Goal: Information Seeking & Learning: Learn about a topic

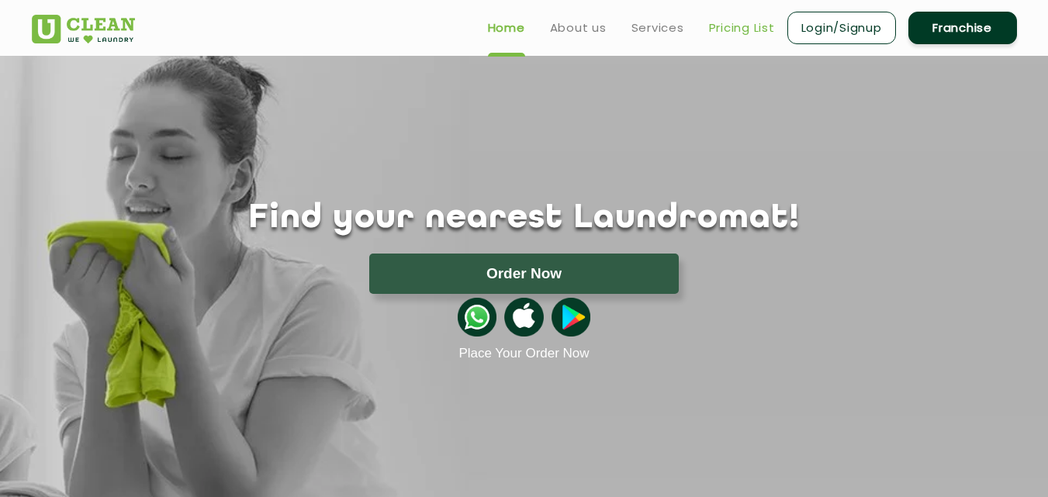
click at [744, 26] on link "Pricing List" at bounding box center [742, 28] width 66 height 19
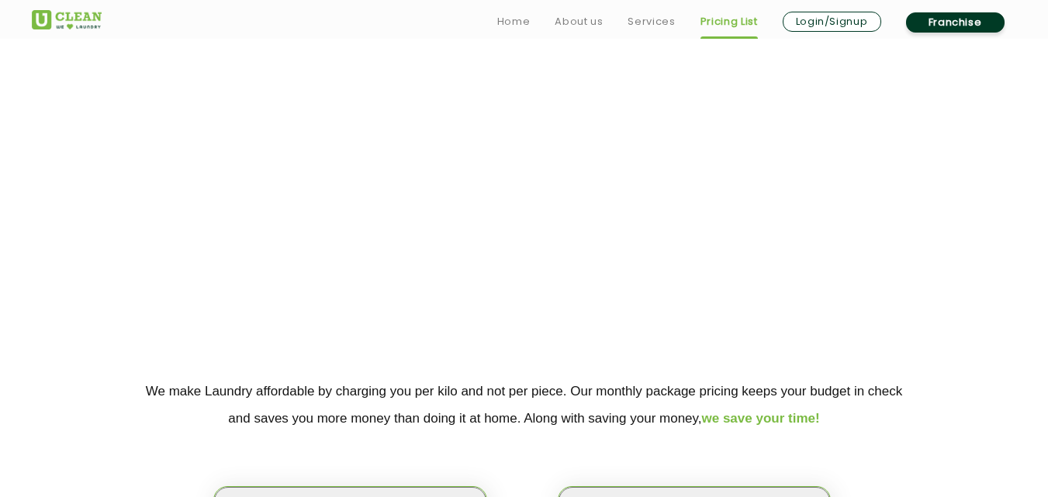
scroll to position [155, 0]
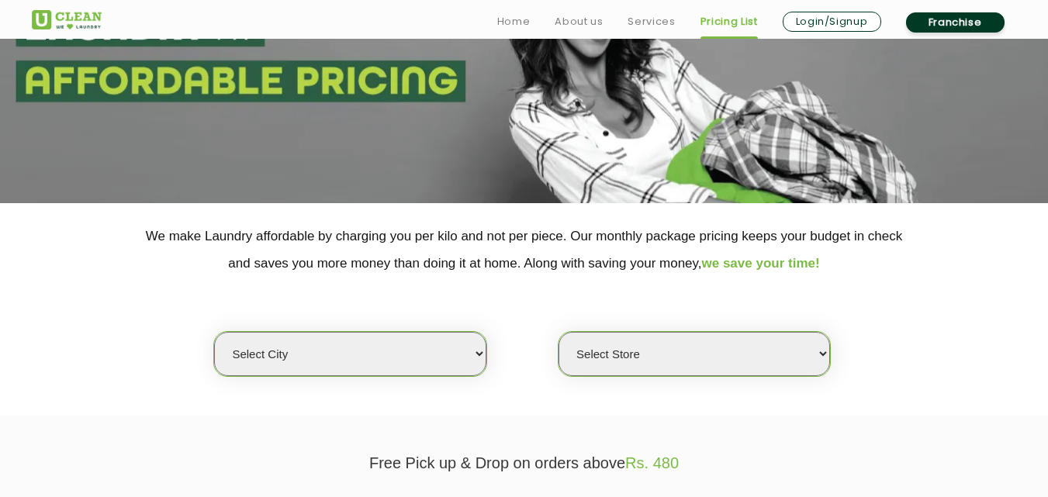
click at [457, 353] on select "Select city [GEOGRAPHIC_DATA] [GEOGRAPHIC_DATA] [GEOGRAPHIC_DATA] [GEOGRAPHIC_D…" at bounding box center [349, 354] width 271 height 44
select select "1"
click at [214, 332] on select "Select city [GEOGRAPHIC_DATA] [GEOGRAPHIC_DATA] [GEOGRAPHIC_DATA] [GEOGRAPHIC_D…" at bounding box center [349, 354] width 271 height 44
click at [655, 364] on select "Select Store" at bounding box center [693, 354] width 271 height 44
select select "11"
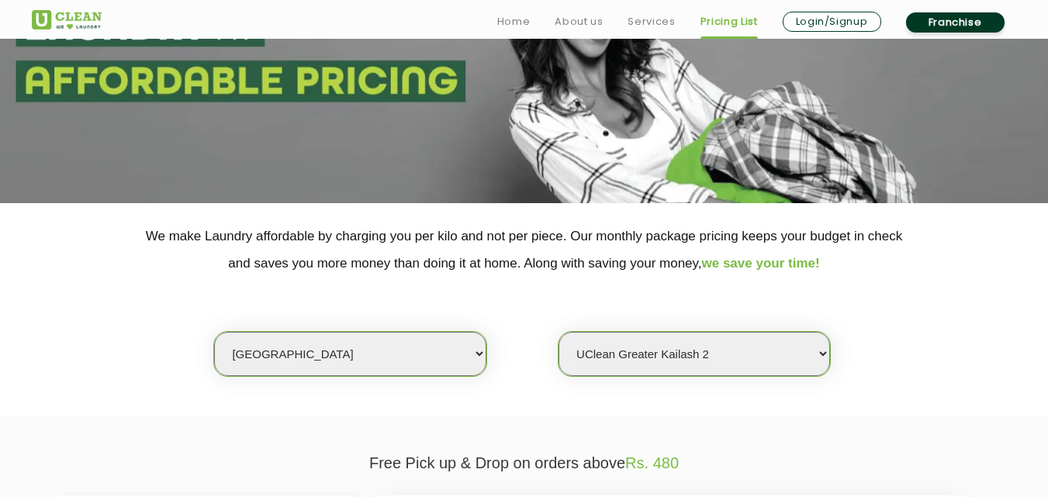
click at [558, 332] on select "Select Store [GEOGRAPHIC_DATA] [GEOGRAPHIC_DATA] 2 [GEOGRAPHIC_DATA] [PERSON_NA…" at bounding box center [693, 354] width 271 height 44
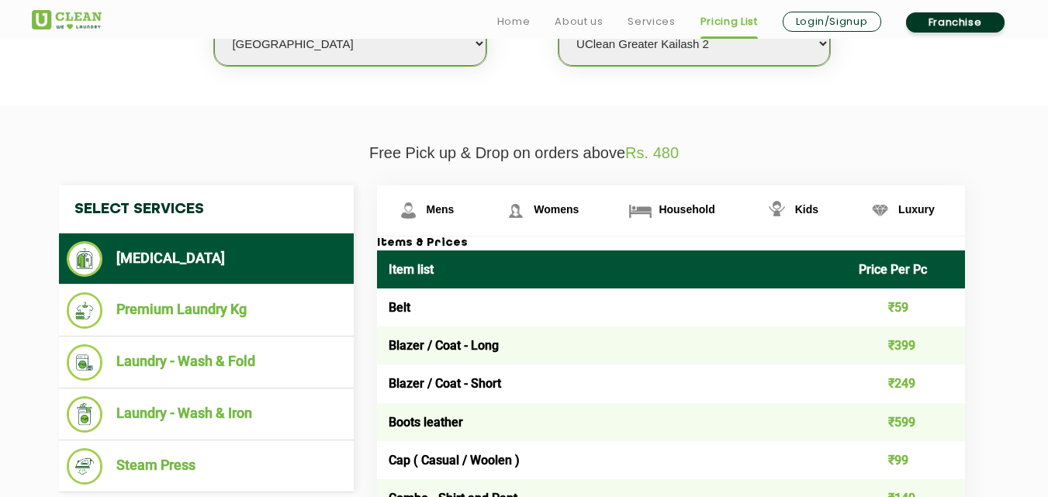
scroll to position [620, 0]
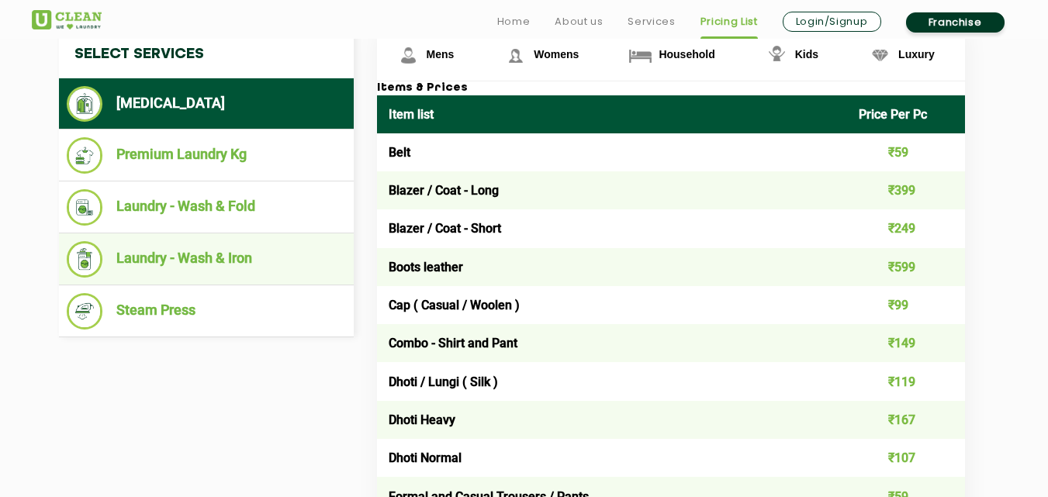
click at [216, 267] on li "Laundry - Wash & Iron" at bounding box center [206, 259] width 279 height 36
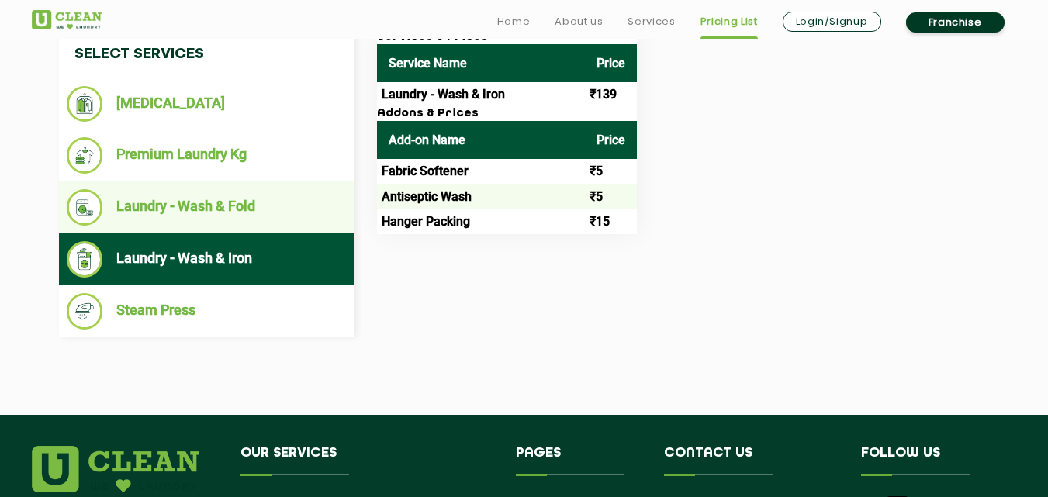
click at [255, 216] on li "Laundry - Wash & Fold" at bounding box center [206, 207] width 279 height 36
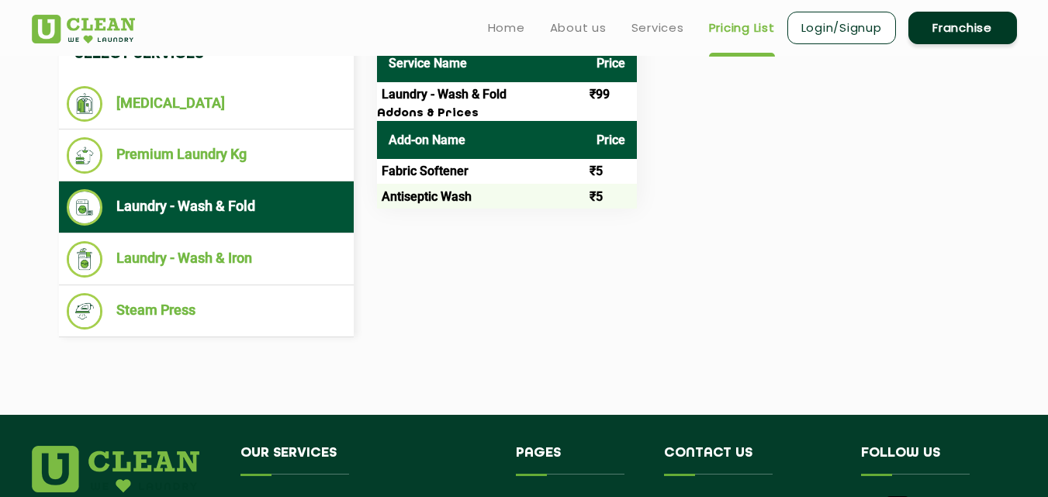
scroll to position [465, 0]
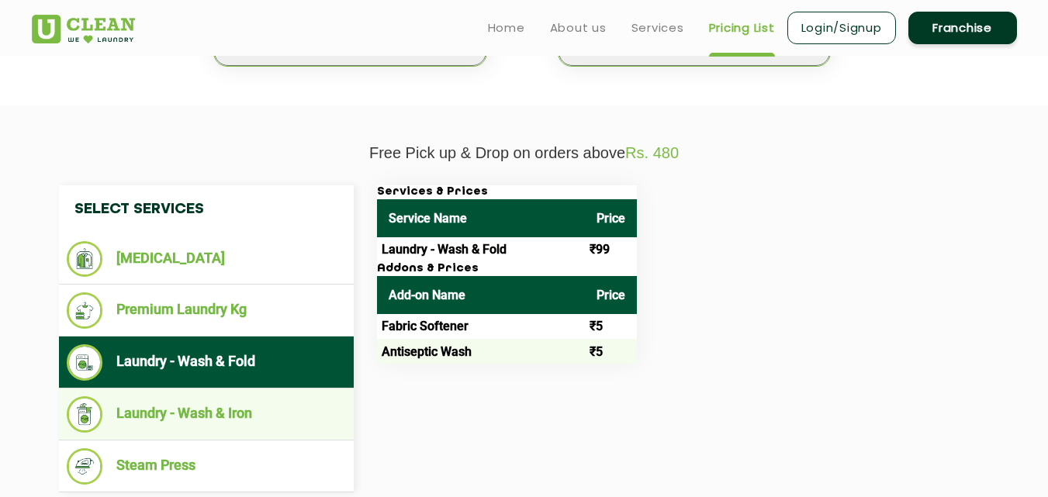
click at [255, 412] on li "Laundry - Wash & Iron" at bounding box center [206, 414] width 279 height 36
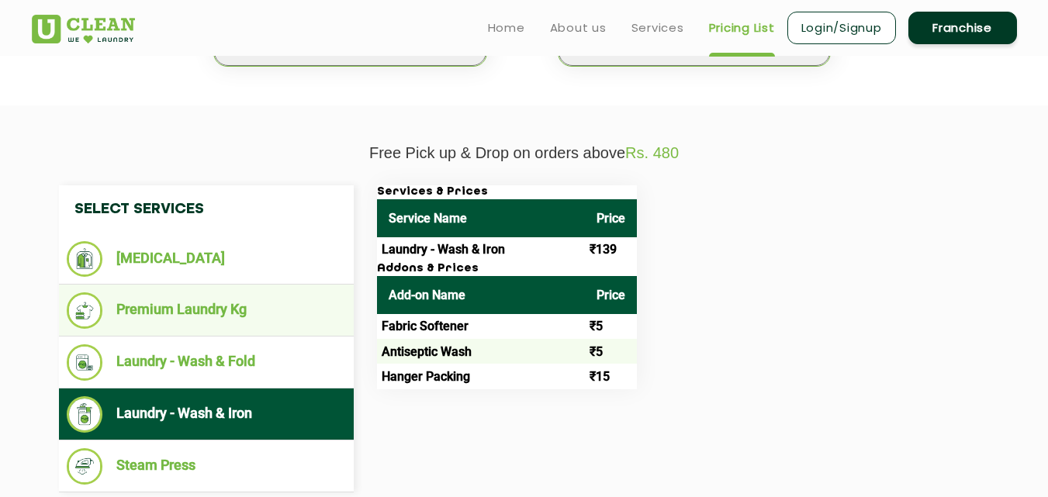
click at [258, 315] on li "Premium Laundry Kg" at bounding box center [206, 310] width 279 height 36
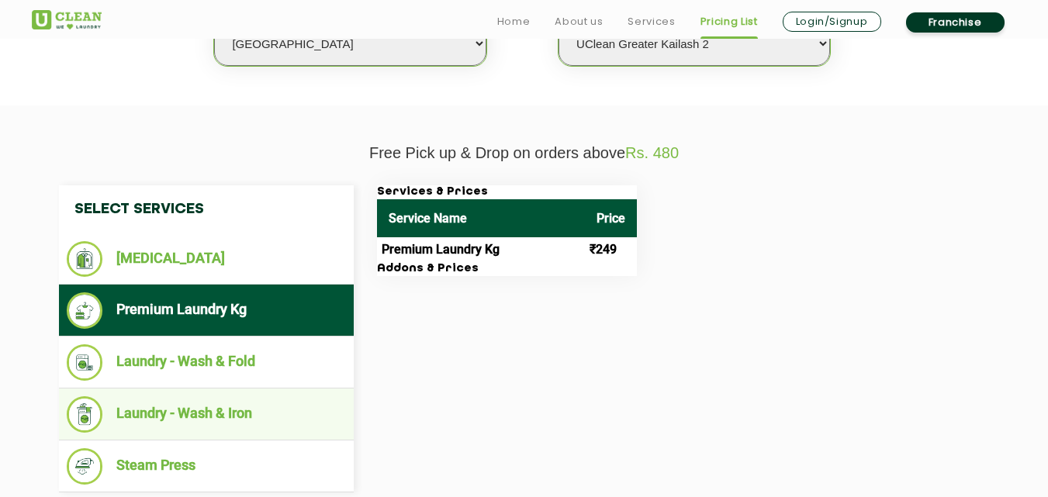
scroll to position [620, 0]
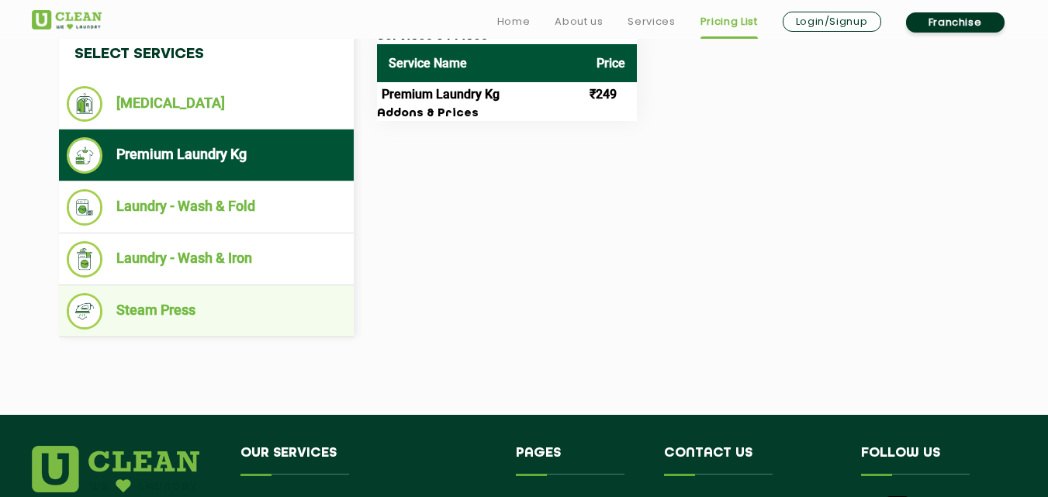
click at [217, 308] on li "Steam Press" at bounding box center [206, 311] width 279 height 36
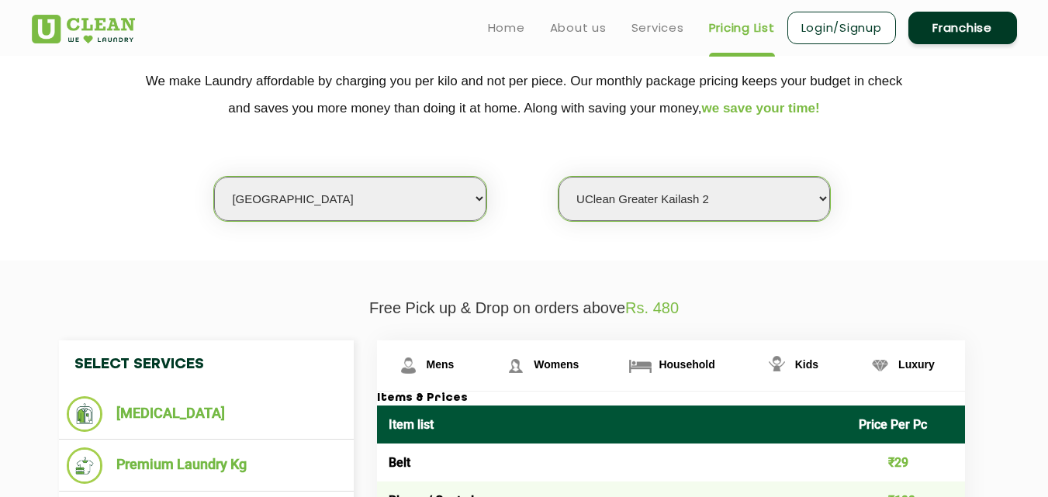
scroll to position [0, 0]
